Goal: Check status

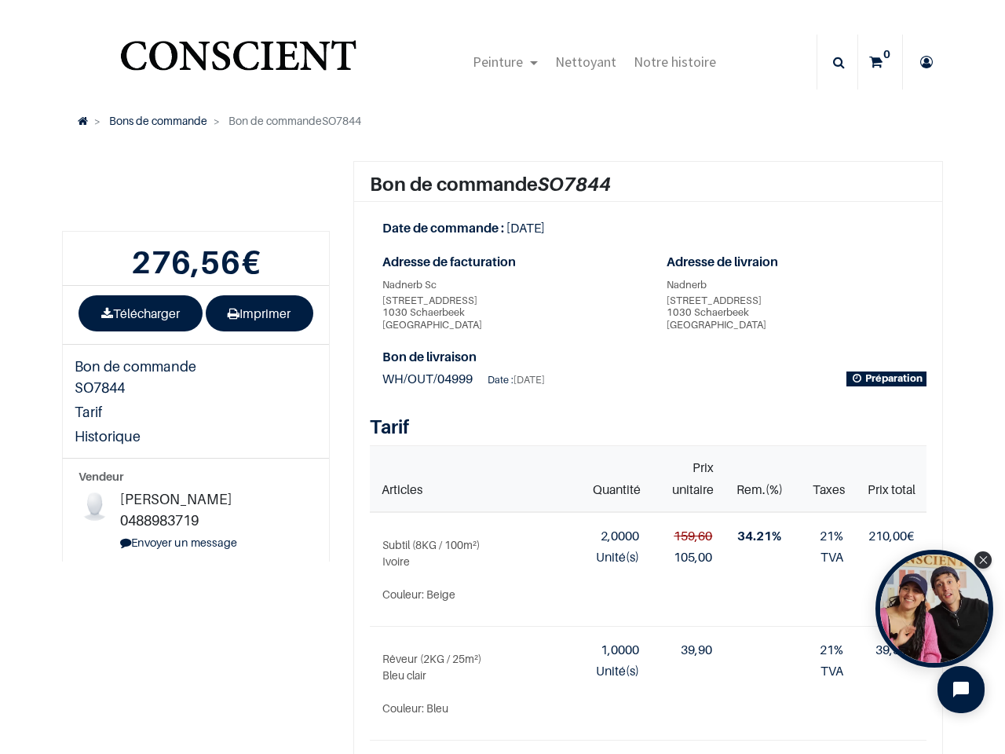
click at [503, 377] on div "Date : [DATE]" at bounding box center [516, 379] width 57 height 17
click at [501, 62] on span "Peinture" at bounding box center [498, 62] width 50 height 18
click at [833, 62] on icon at bounding box center [839, 62] width 12 height 55
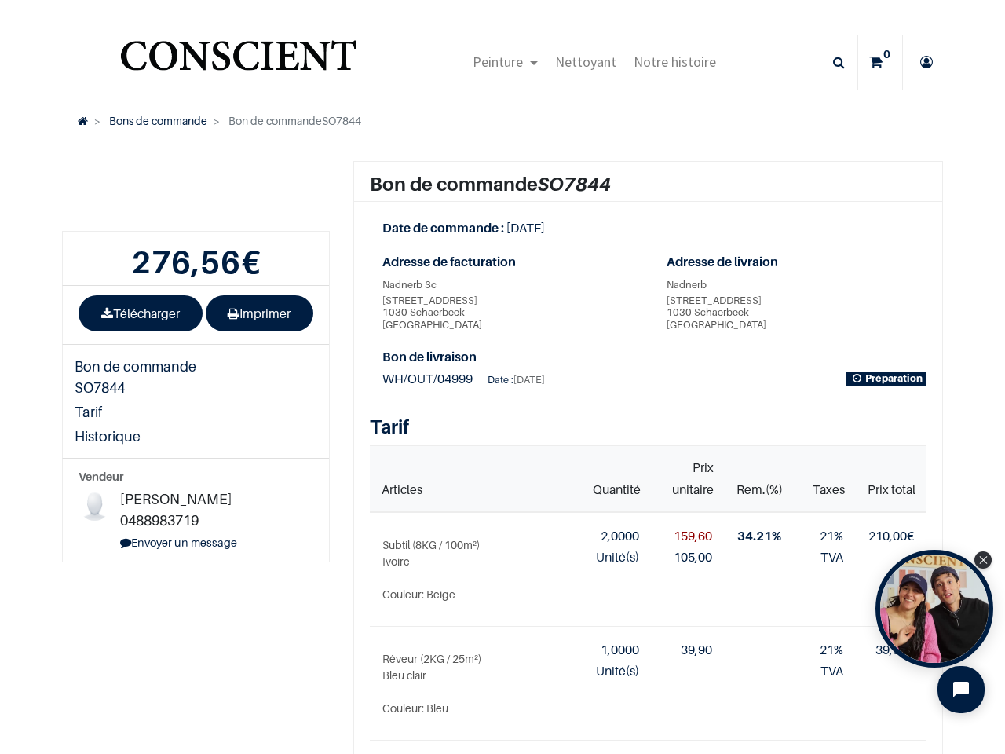
click at [496, 457] on th "Articles" at bounding box center [468, 479] width 197 height 67
click at [934, 609] on div "Open Tolstoy widget" at bounding box center [935, 609] width 118 height 118
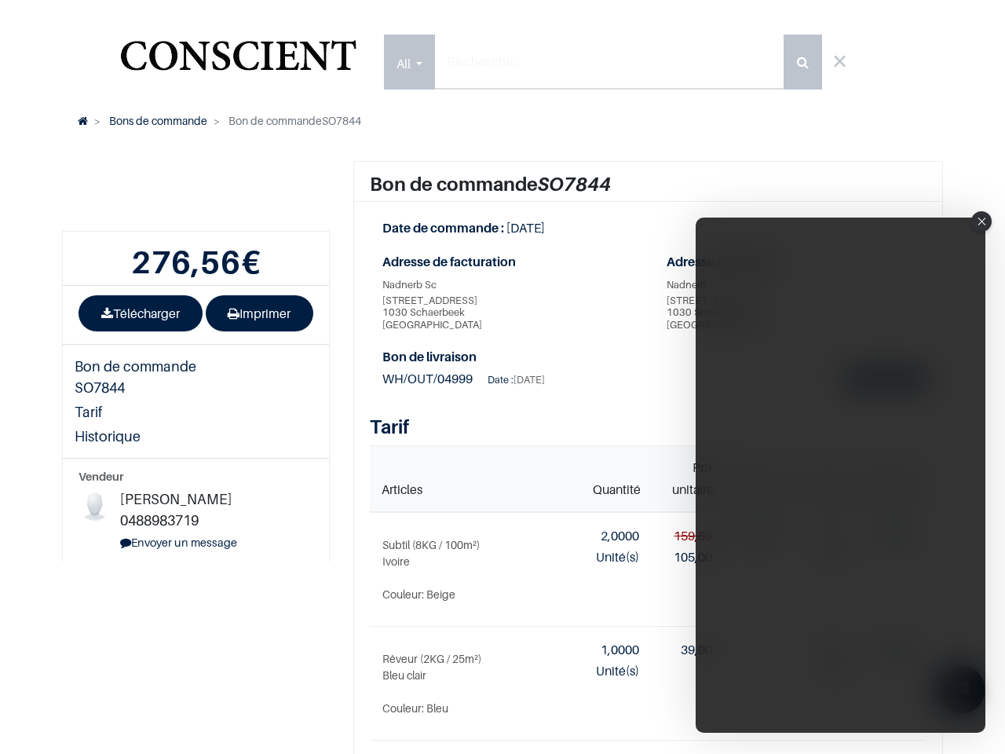
click at [934, 609] on iframe "Tolstoy Player : Tolstoy #3" at bounding box center [841, 475] width 290 height 515
